Goal: Task Accomplishment & Management: Use online tool/utility

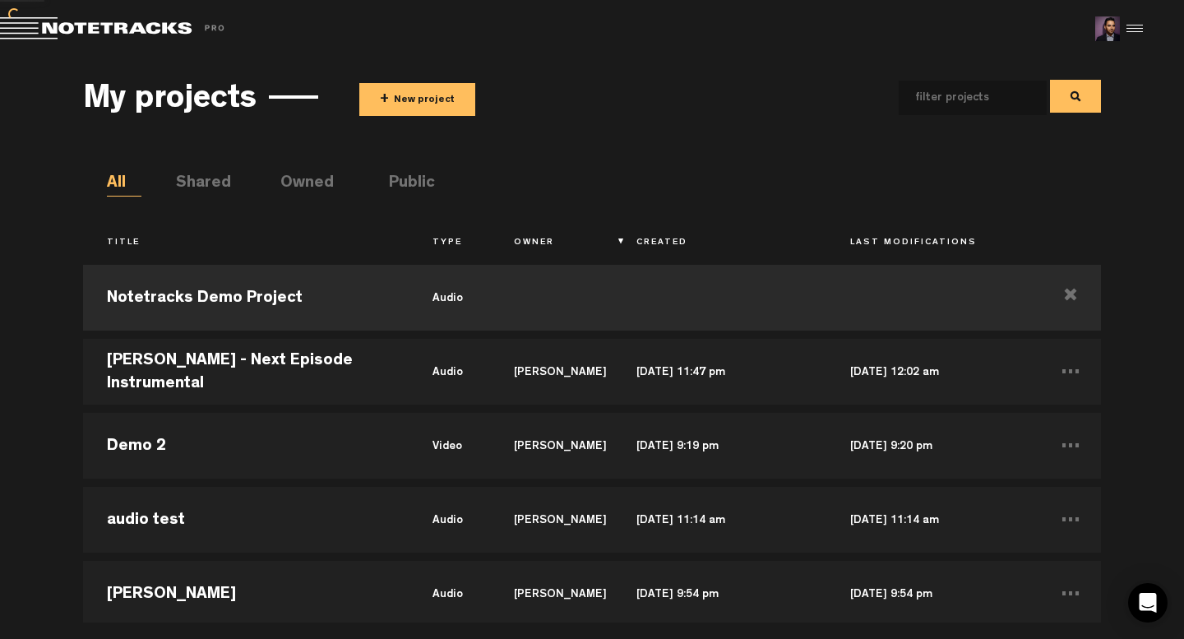
click at [420, 72] on div "My projects + New project" at bounding box center [592, 97] width 1018 height 61
click at [422, 98] on button "+ New project" at bounding box center [417, 99] width 116 height 33
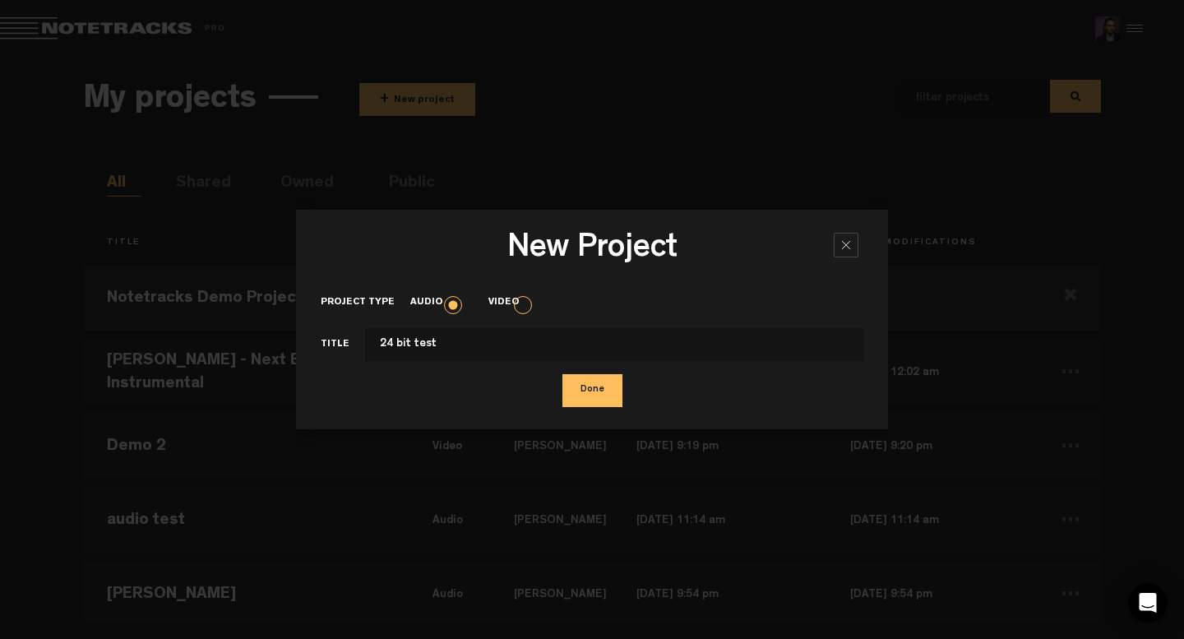
type input "24 bit test"
click at [563, 374] on button "Done" at bounding box center [593, 390] width 60 height 33
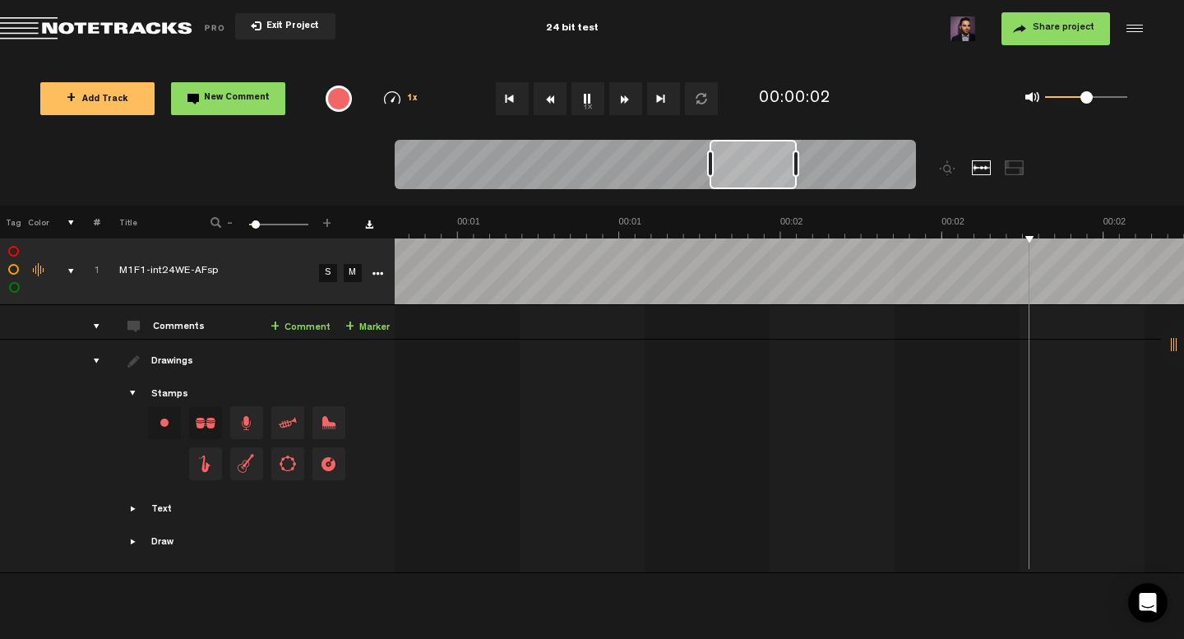
scroll to position [0, 3159]
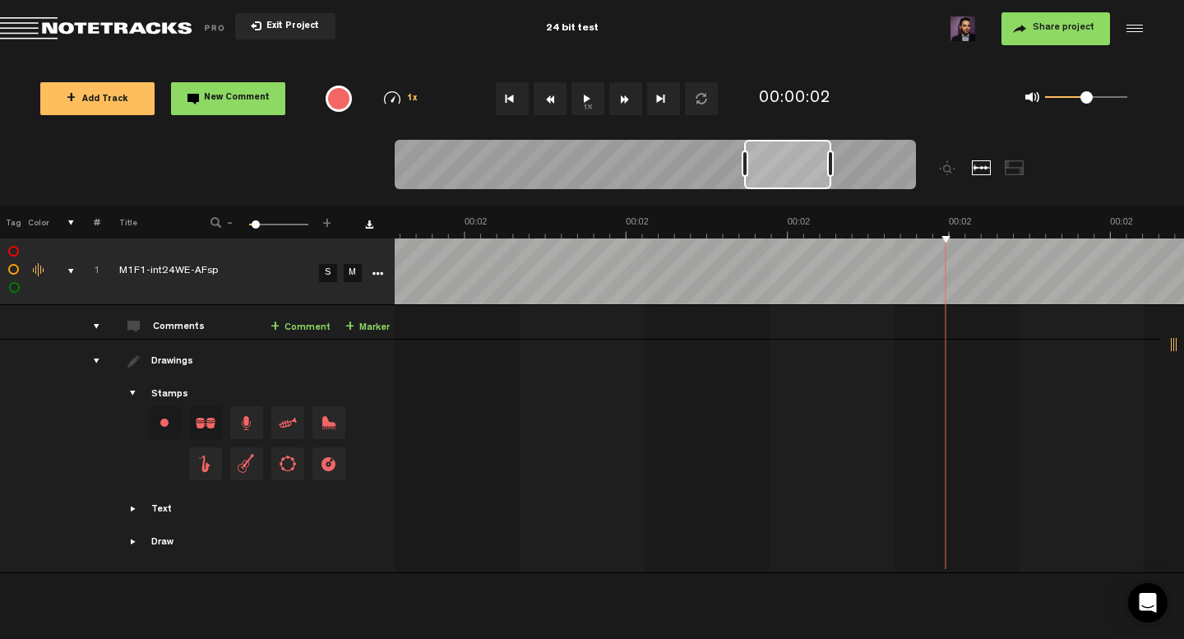
click at [507, 100] on button "Go to beginning" at bounding box center [512, 98] width 33 height 33
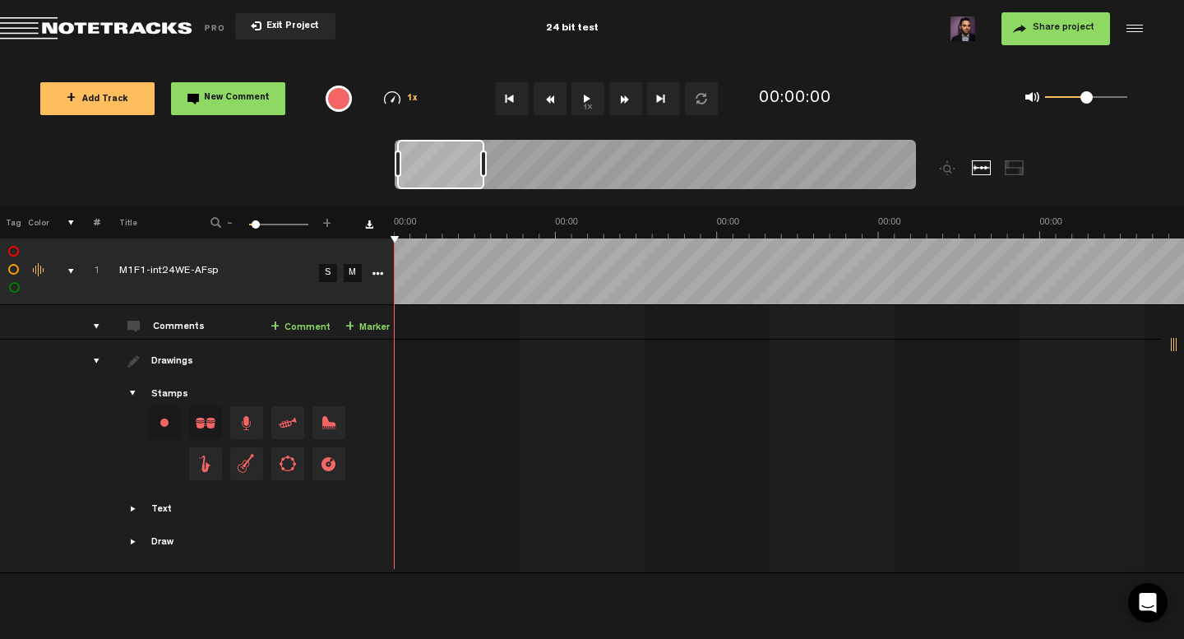
scroll to position [0, 0]
drag, startPoint x: 255, startPoint y: 224, endPoint x: 243, endPoint y: 224, distance: 11.5
click at [243, 224] on div "- 1 100 1 +" at bounding box center [272, 223] width 162 height 16
click at [290, 23] on span "Exit Project" at bounding box center [291, 26] width 58 height 9
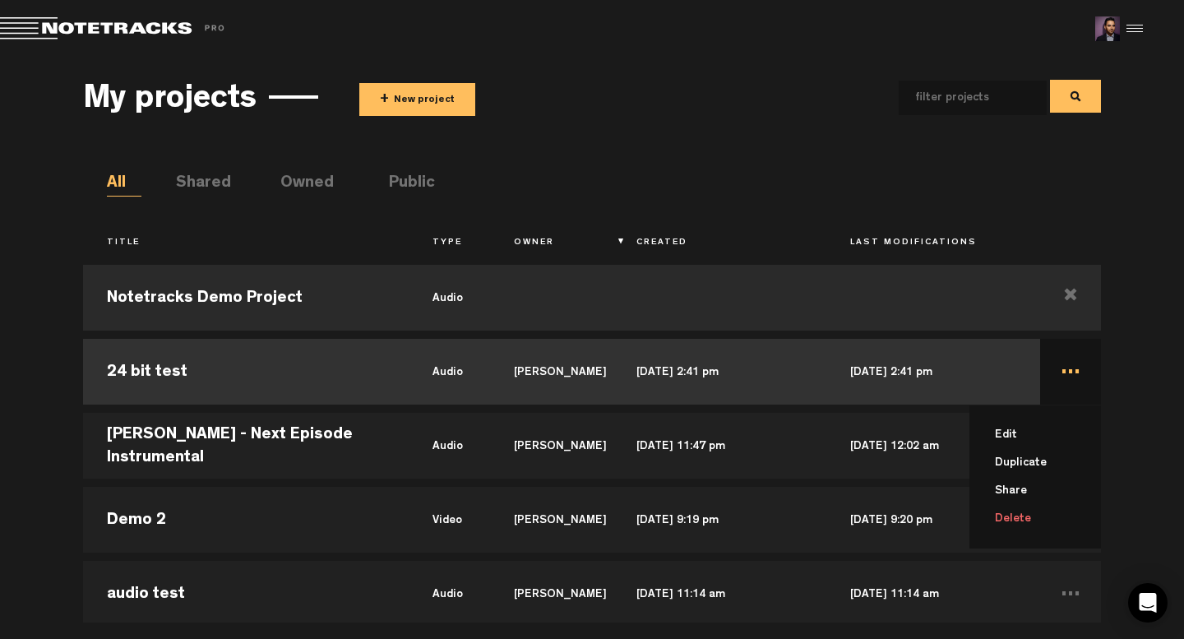
click at [1015, 517] on li "Delete" at bounding box center [1045, 519] width 112 height 28
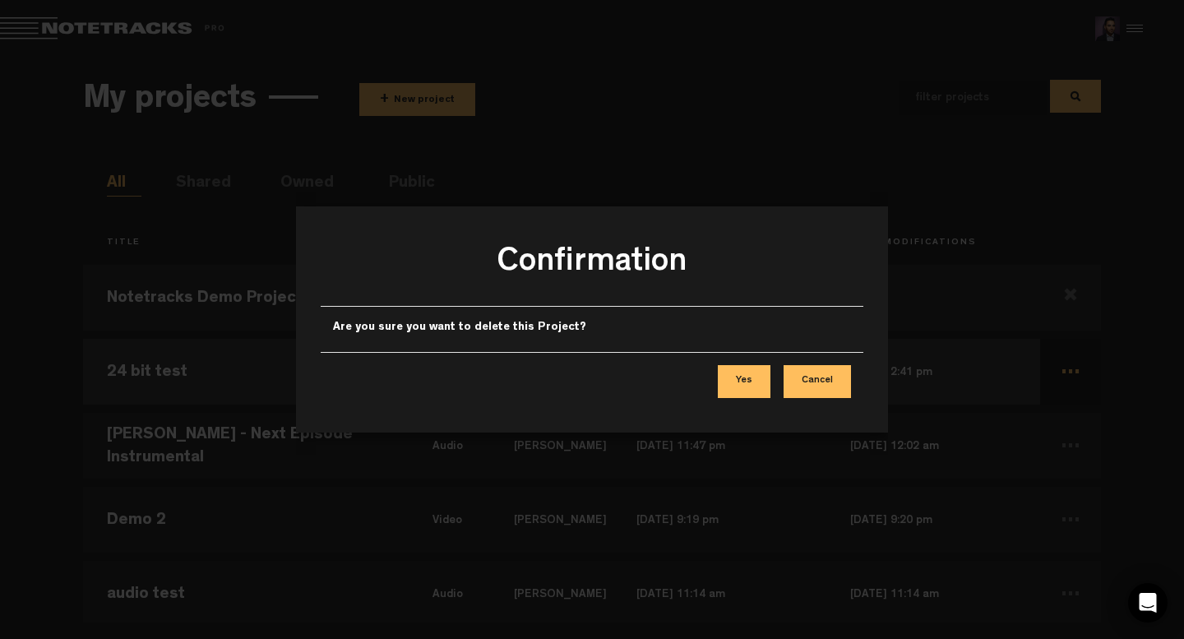
click at [757, 380] on button "Yes" at bounding box center [744, 381] width 53 height 33
